Goal: Book appointment/travel/reservation

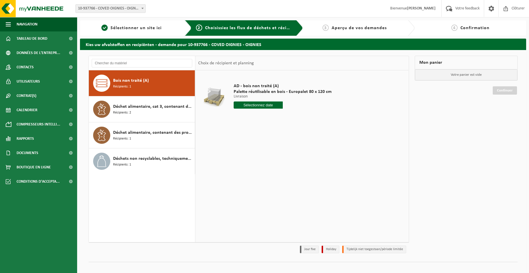
click at [159, 111] on div "Déchet alimentaire, cat 3, contenant des produits d'origine animale, emballage …" at bounding box center [153, 109] width 80 height 17
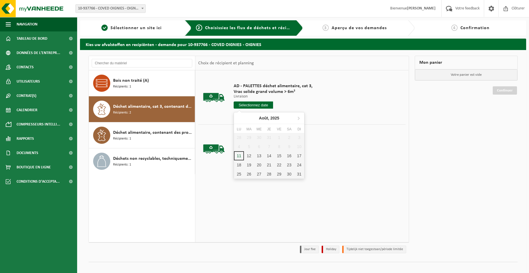
click at [248, 107] on input "text" at bounding box center [253, 104] width 39 height 7
click at [248, 155] on div "12" at bounding box center [249, 155] width 10 height 9
type input "à partir de 2025-08-12"
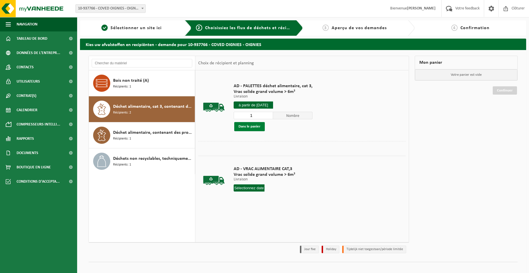
click at [251, 123] on button "Dans le panier" at bounding box center [249, 126] width 31 height 9
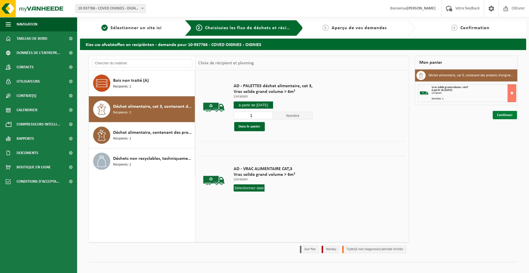
click at [512, 114] on link "Continuer" at bounding box center [505, 115] width 24 height 8
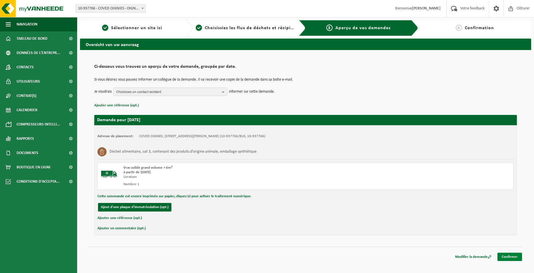
click at [511, 253] on link "Confirmer" at bounding box center [509, 257] width 25 height 8
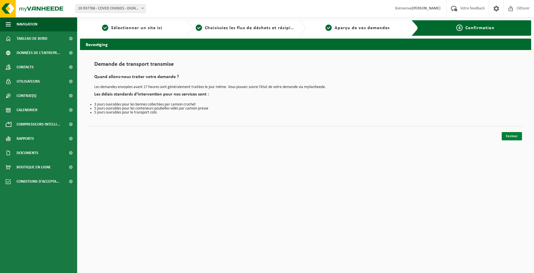
click at [509, 135] on link "Fermer" at bounding box center [512, 136] width 20 height 8
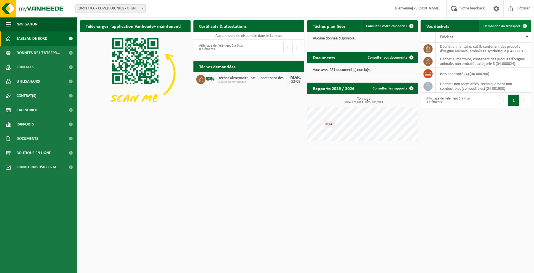
click at [512, 29] on link "Demander un transport" at bounding box center [505, 25] width 52 height 11
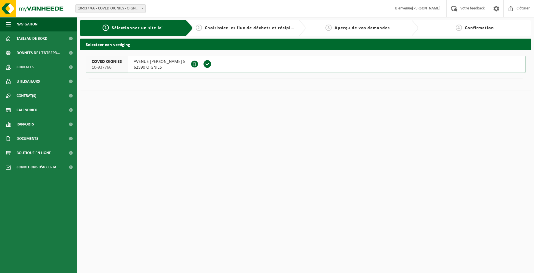
click at [212, 66] on span at bounding box center [207, 64] width 9 height 9
